Goal: Check status: Check status

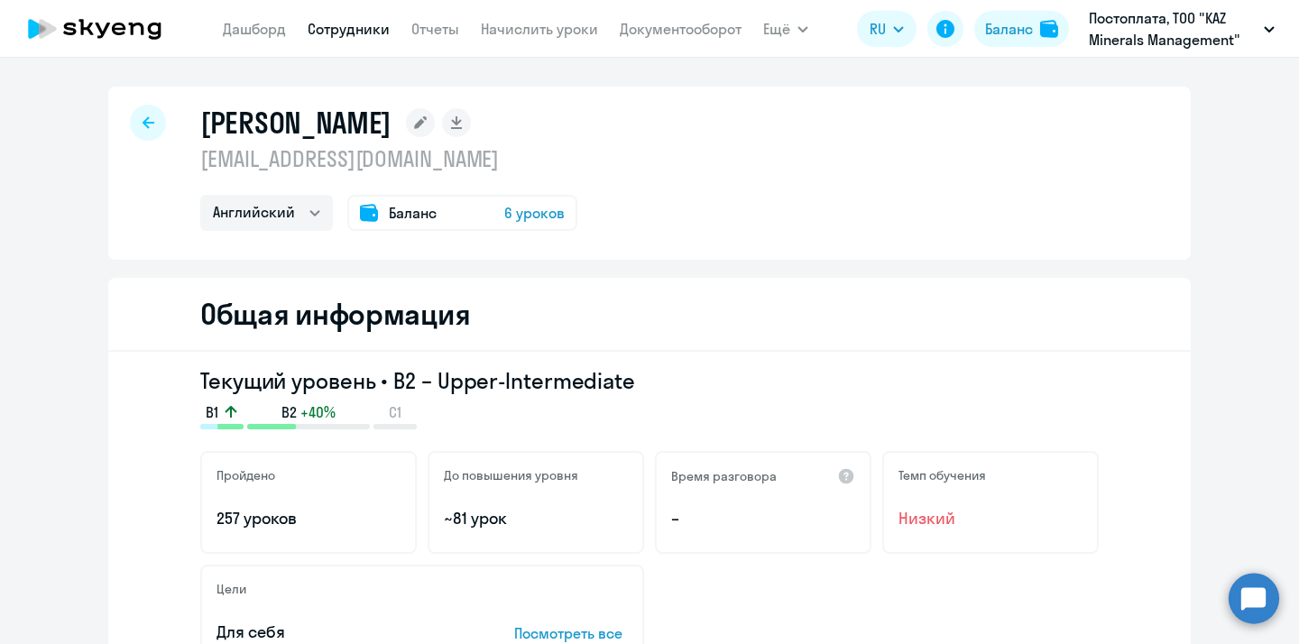
select select "english"
click at [149, 119] on icon at bounding box center [149, 122] width 12 height 13
click at [407, 28] on nav "[PERSON_NAME] Отчеты Начислить уроки Документооборот" at bounding box center [482, 29] width 519 height 36
click at [430, 28] on link "Отчеты" at bounding box center [435, 29] width 48 height 18
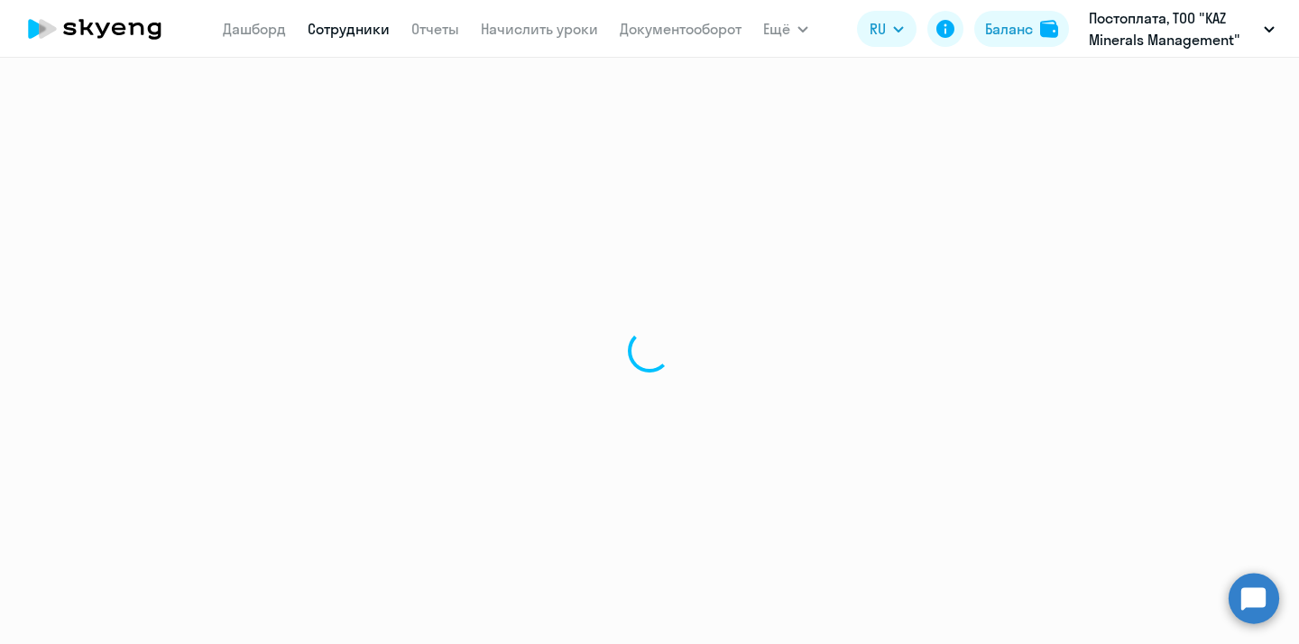
select select "english"
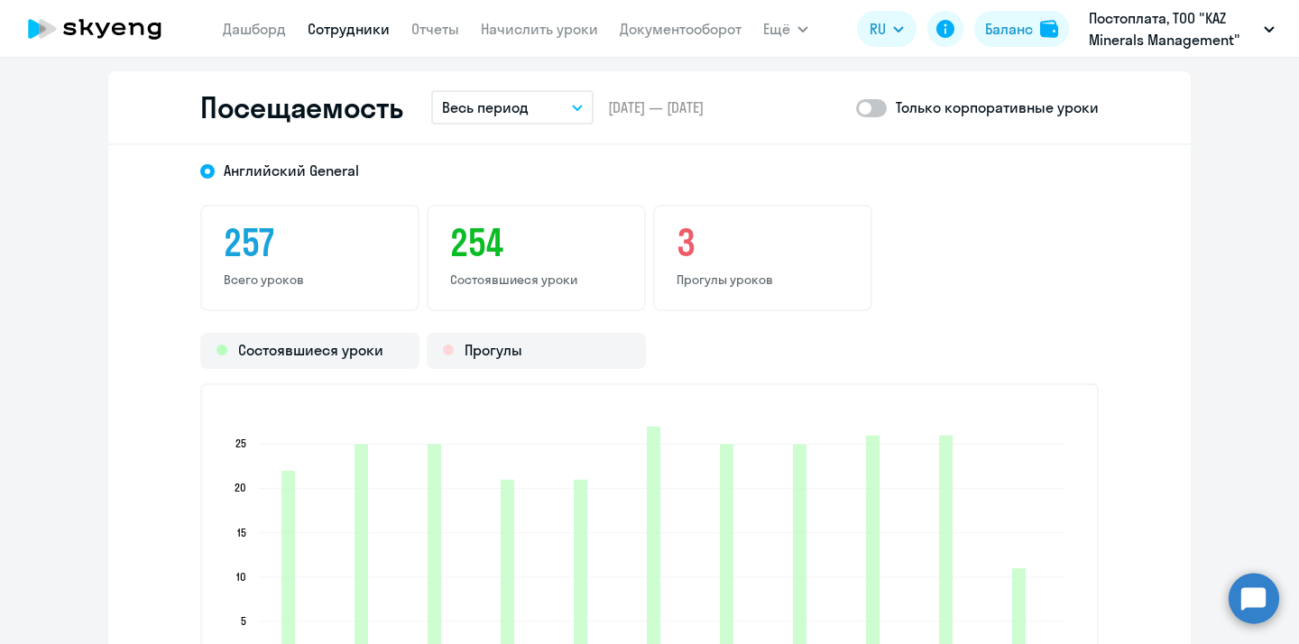
scroll to position [2344, 0]
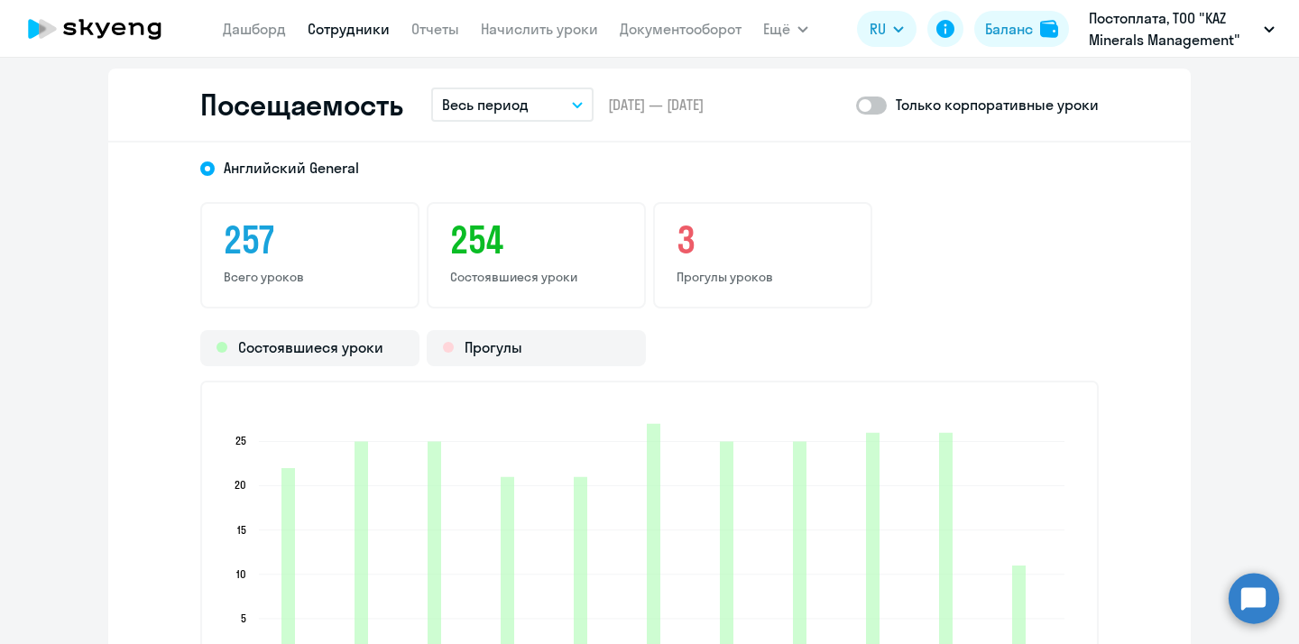
click at [499, 104] on p "Весь период" at bounding box center [485, 105] width 87 height 22
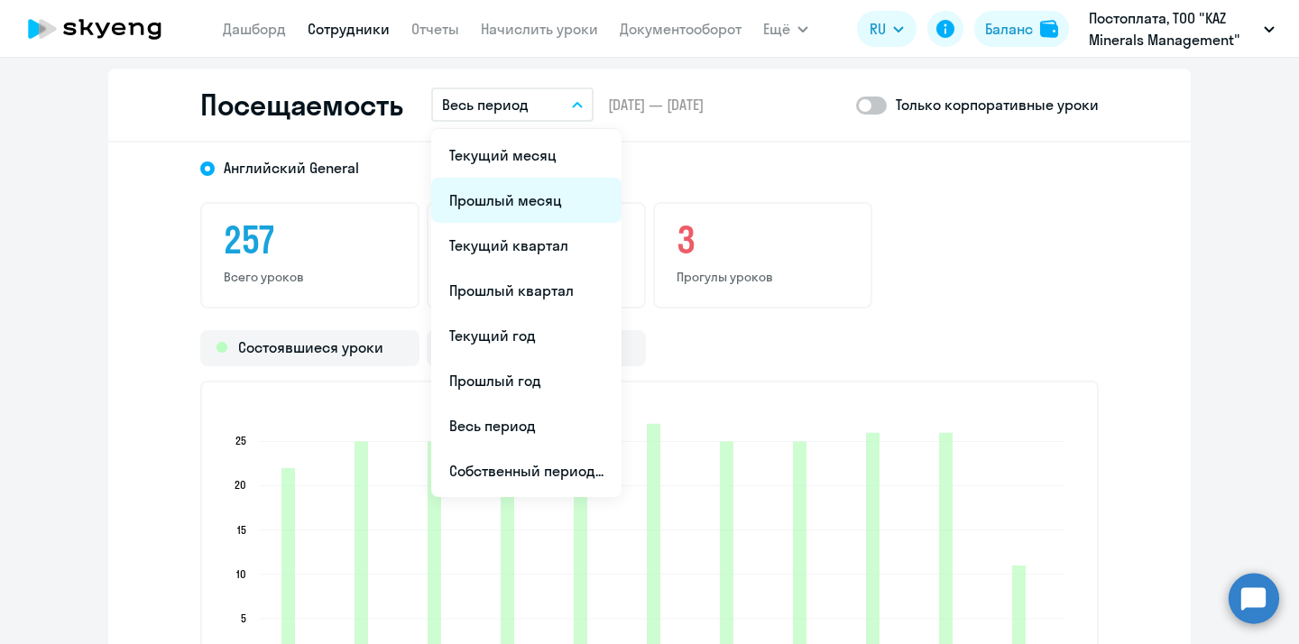
click at [524, 193] on li "Прошлый месяц" at bounding box center [526, 200] width 190 height 45
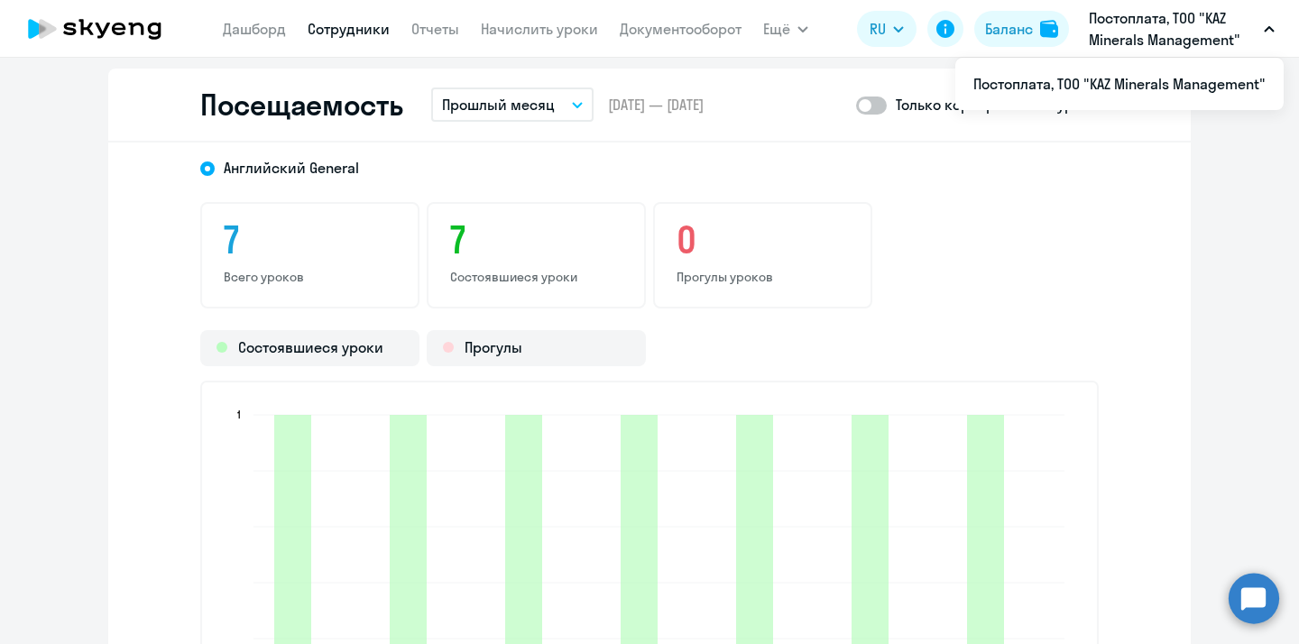
scroll to position [2492, 0]
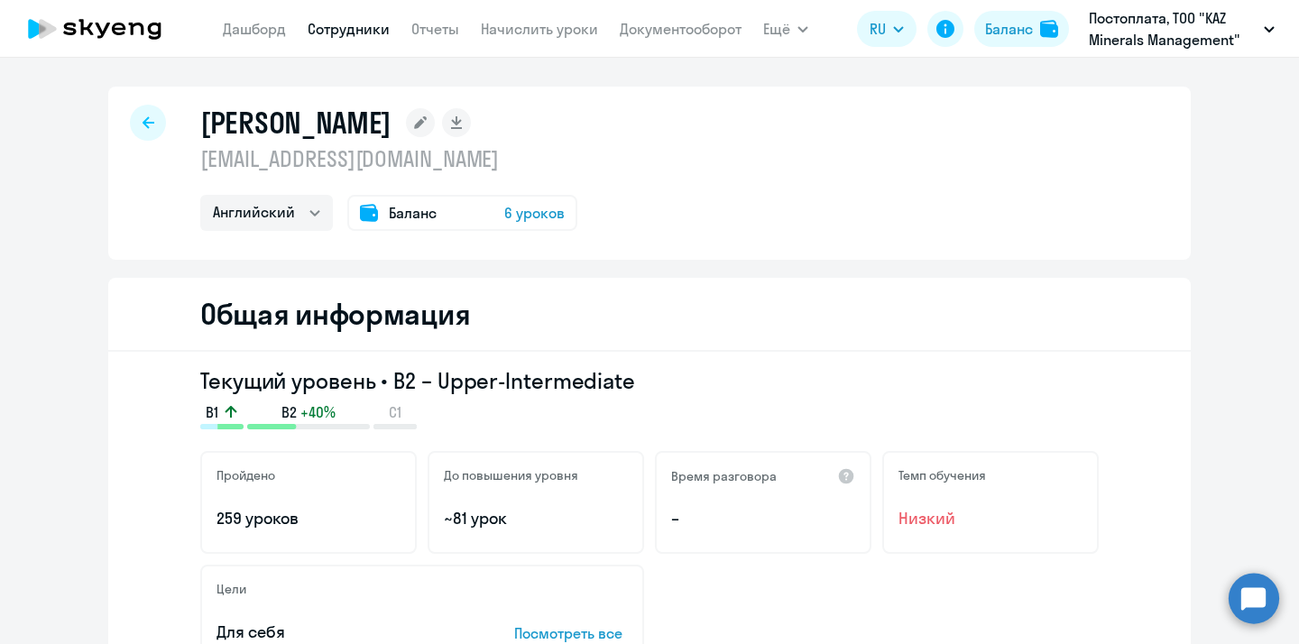
select select "english"
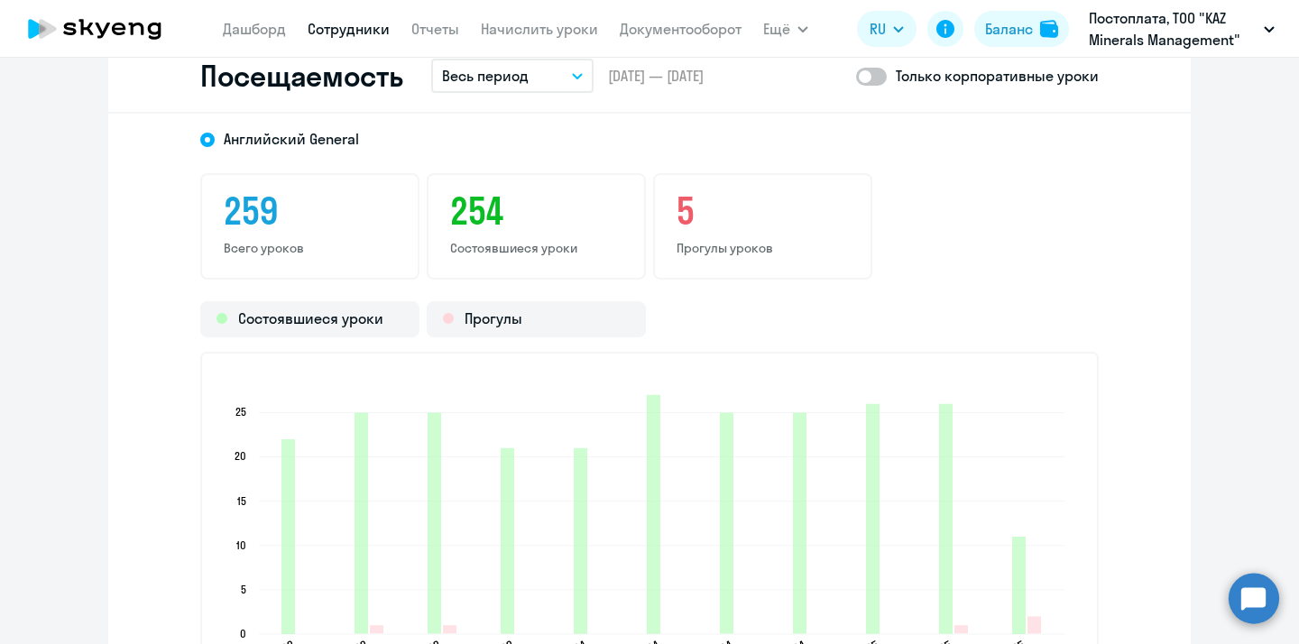
scroll to position [2364, 0]
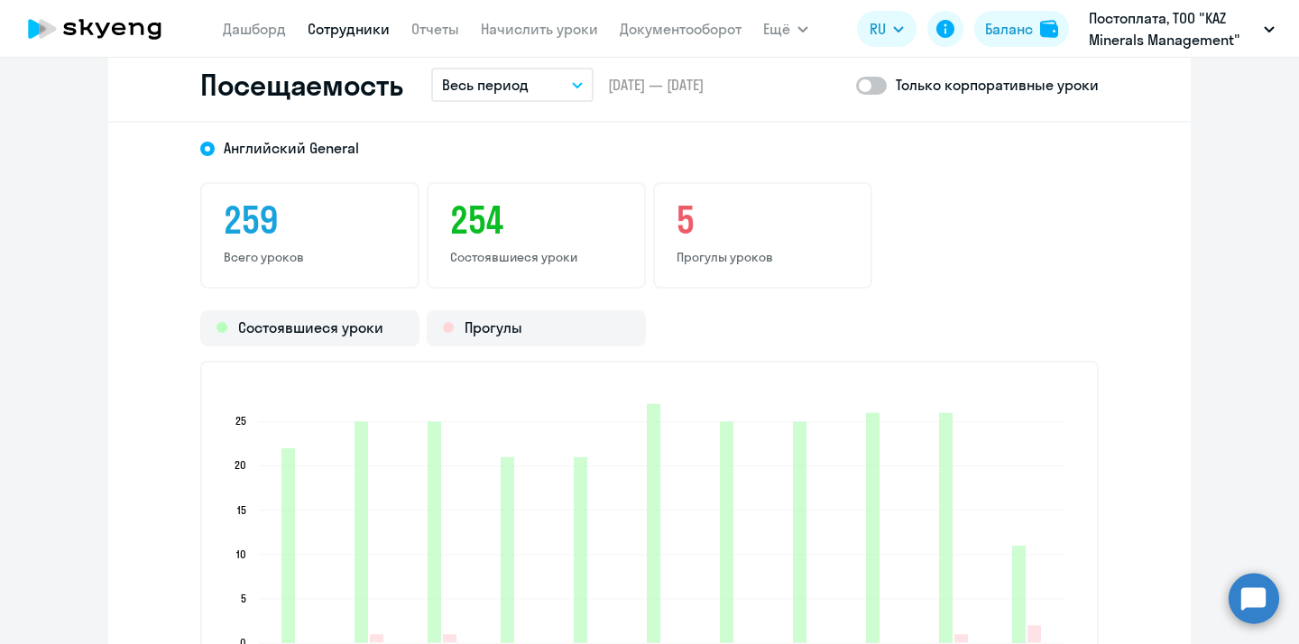
click at [481, 75] on p "Весь период" at bounding box center [485, 85] width 87 height 22
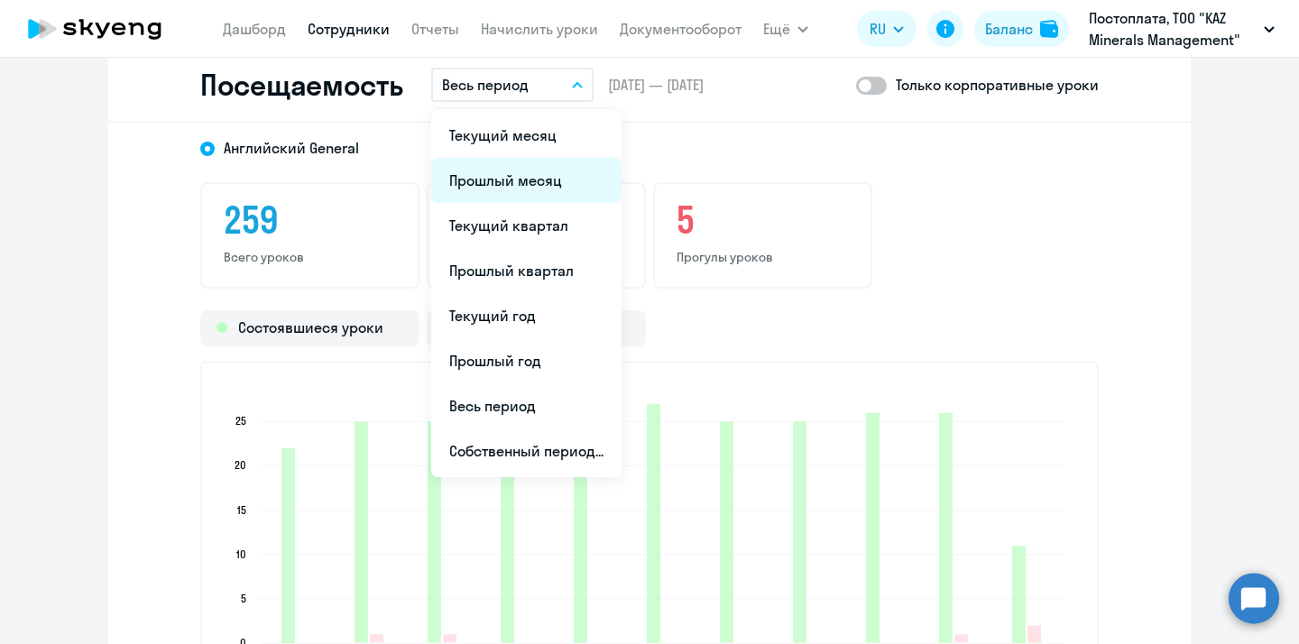
click at [490, 175] on li "Прошлый месяц" at bounding box center [526, 180] width 190 height 45
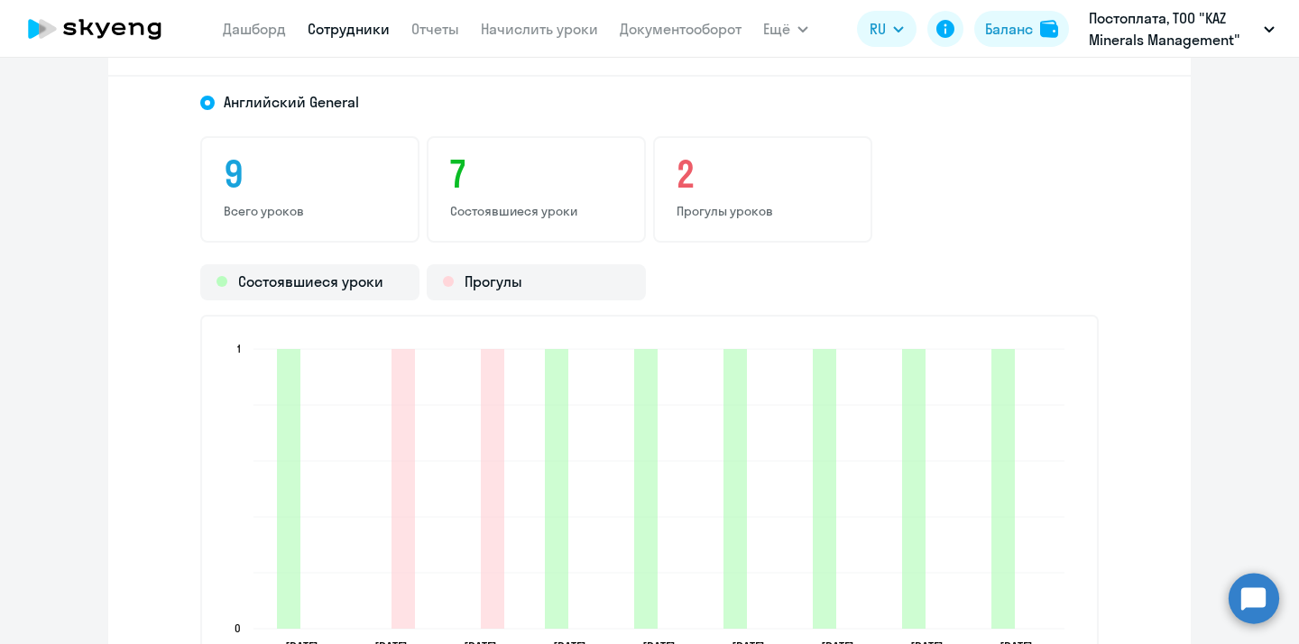
scroll to position [2408, 0]
